Goal: Navigation & Orientation: Find specific page/section

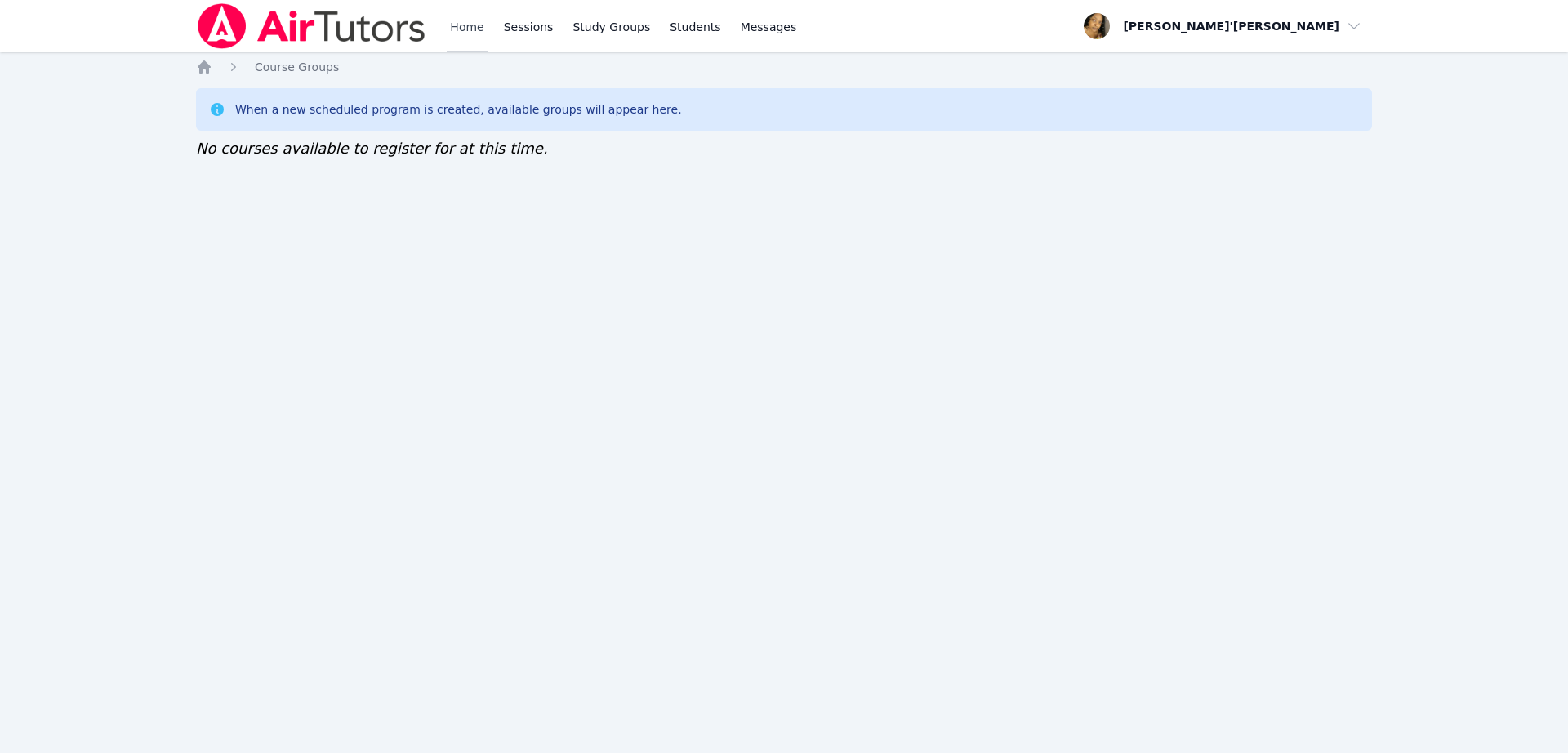
click at [461, 39] on link "Home" at bounding box center [466, 26] width 40 height 53
